Goal: Information Seeking & Learning: Learn about a topic

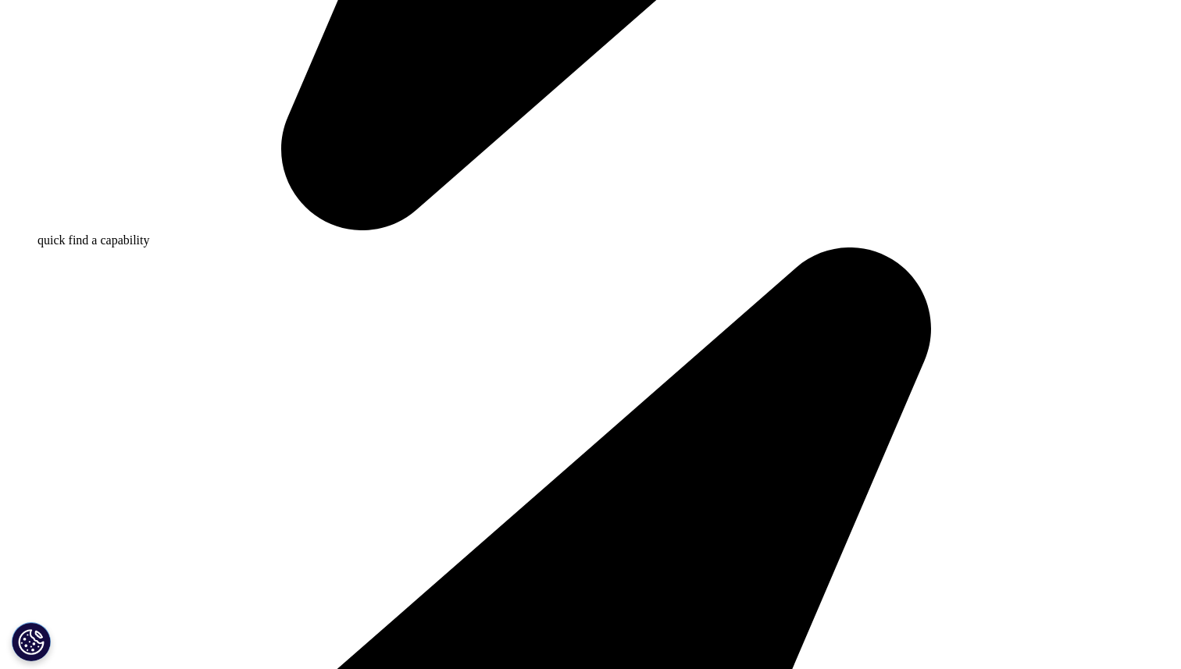
scroll to position [1596, 0]
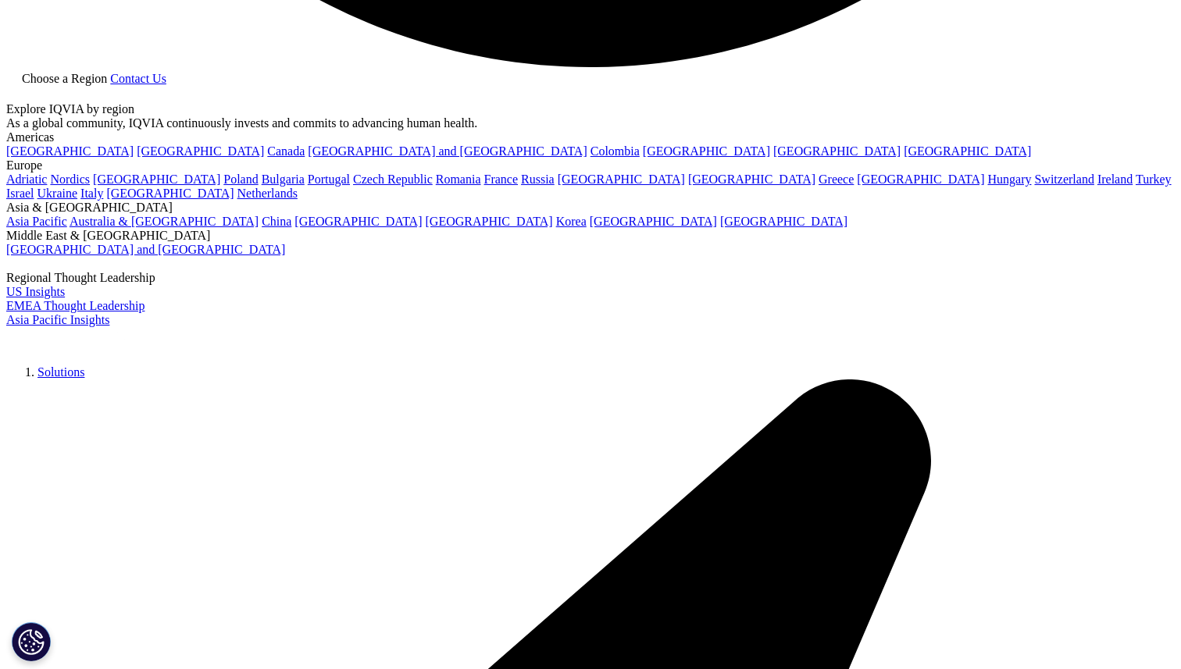
scroll to position [3527, 0]
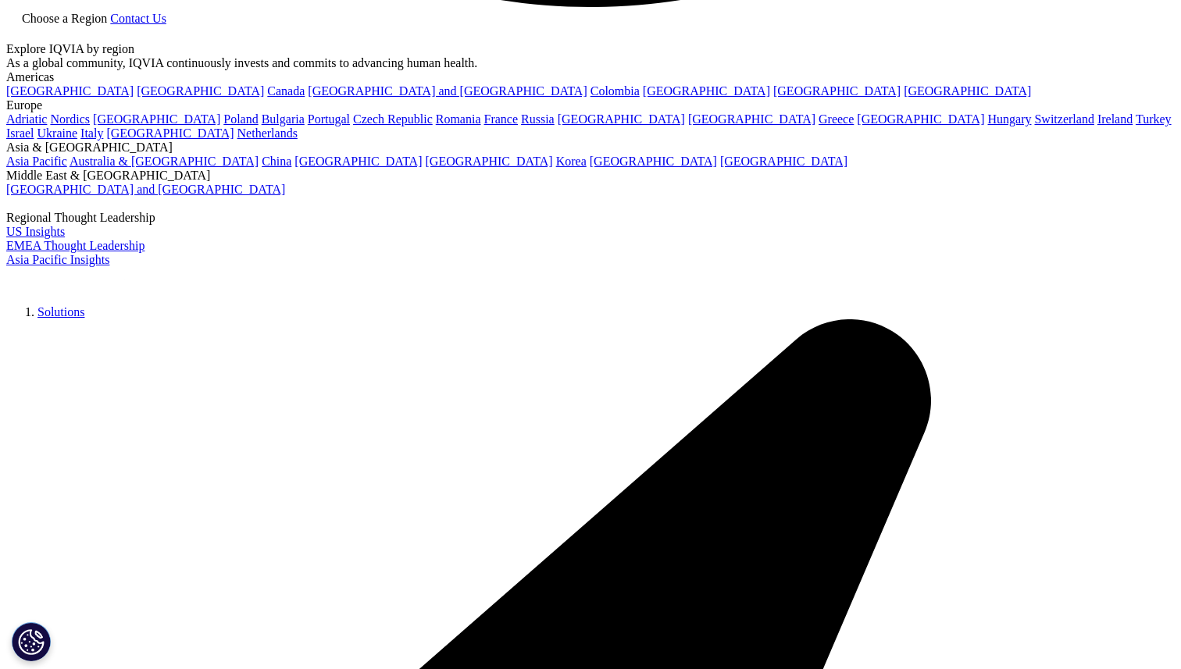
click at [843, 166] on div "Clinical Trial Optimization" at bounding box center [800, 175] width 179 height 19
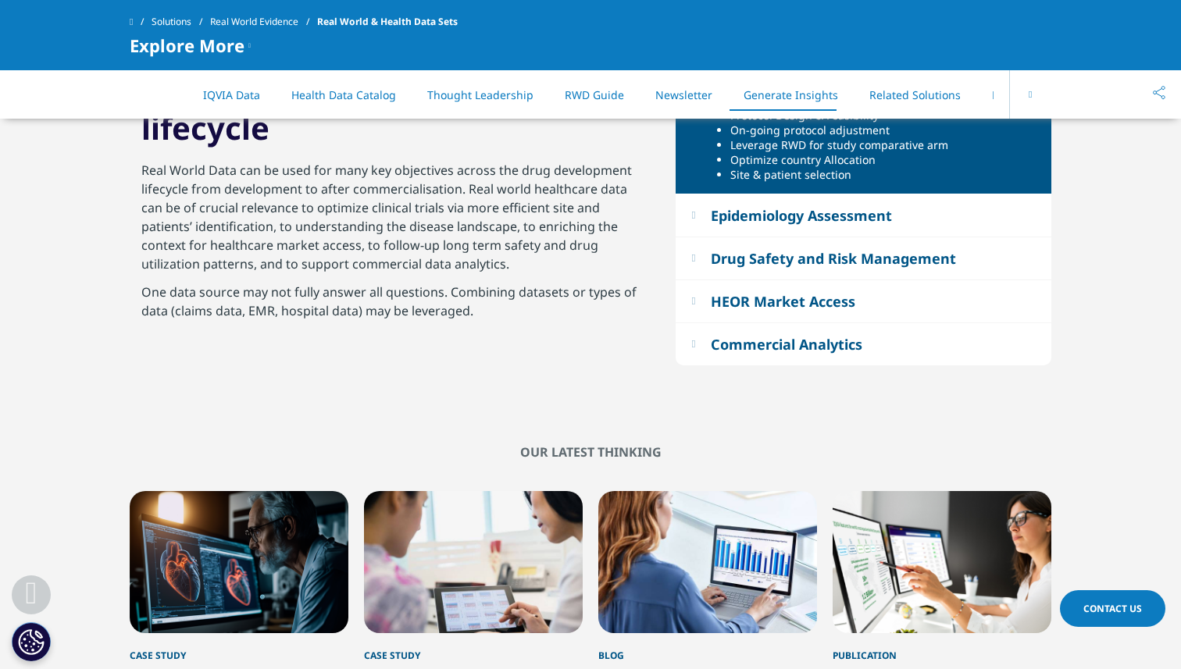
scroll to position [3877, 0]
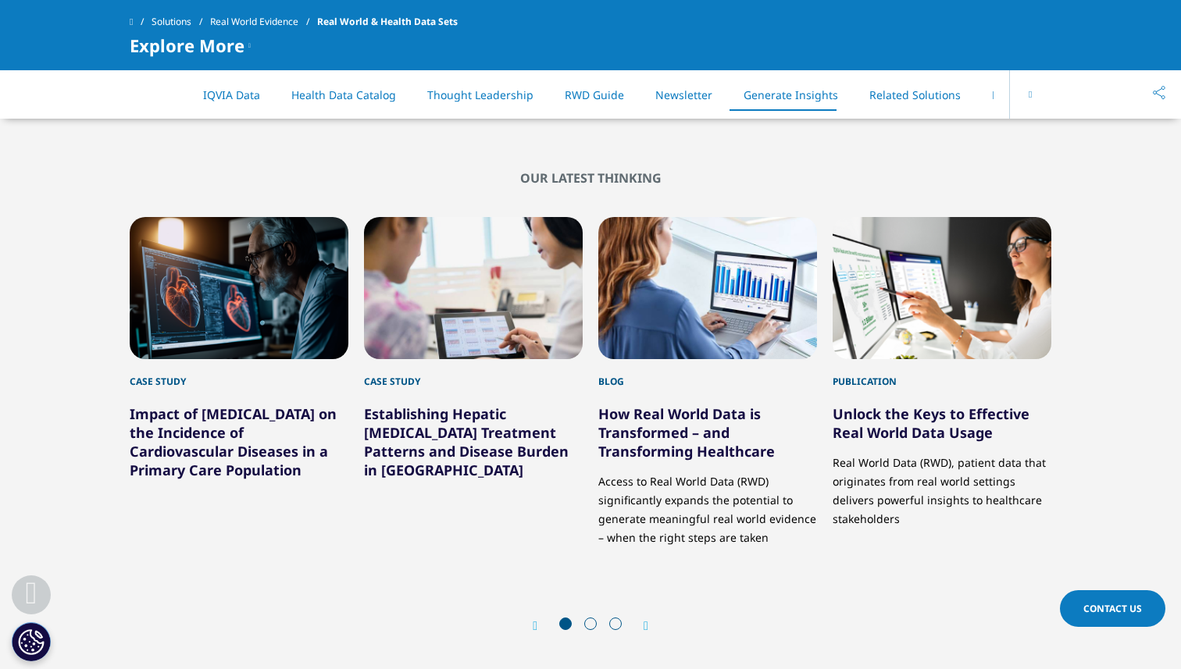
click at [448, 410] on link "Establishing Hepatic [MEDICAL_DATA] Treatment Patterns and Disease Burden in [G…" at bounding box center [466, 442] width 205 height 75
click at [491, 317] on div "2 / 12" at bounding box center [473, 288] width 219 height 142
